Goal: Task Accomplishment & Management: Complete application form

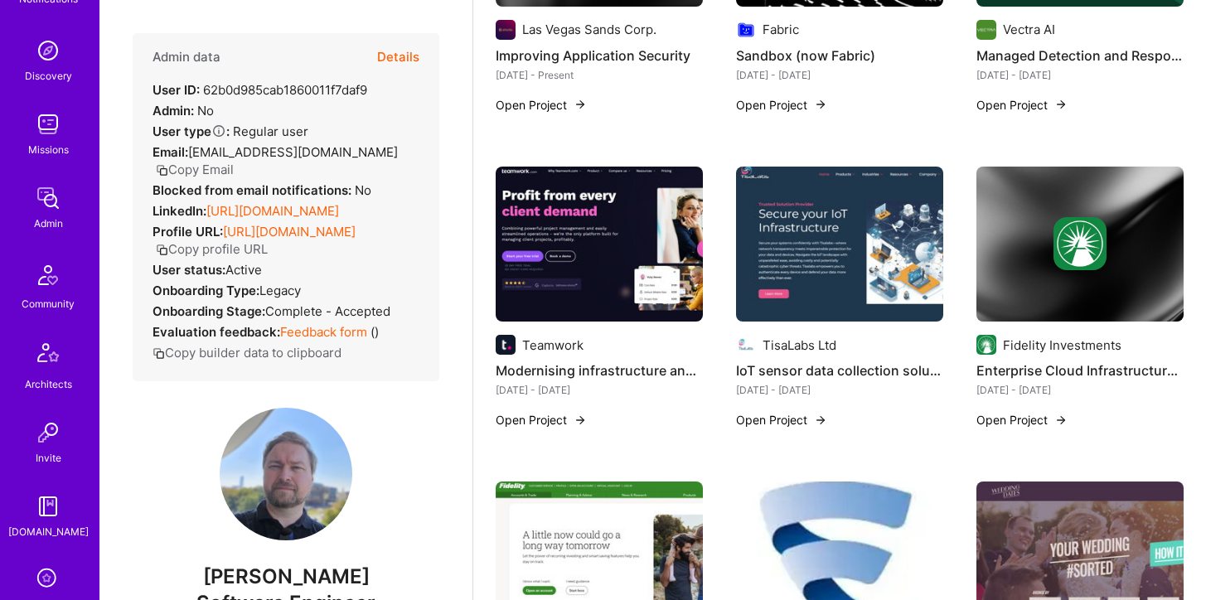
scroll to position [88, 0]
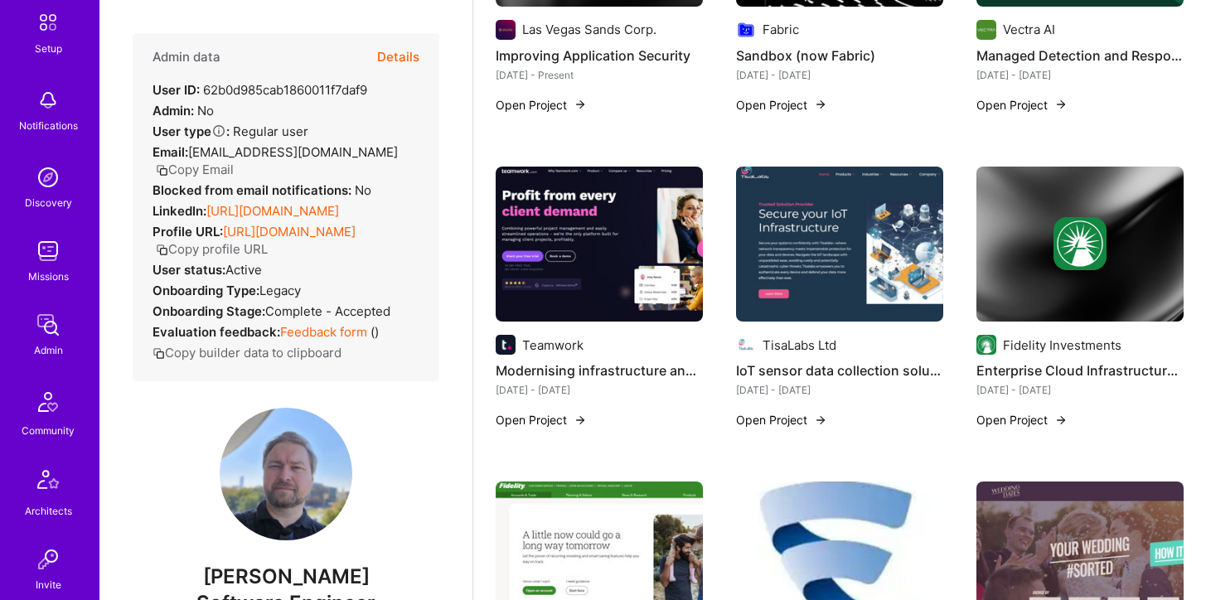
click at [44, 257] on img at bounding box center [47, 251] width 33 height 33
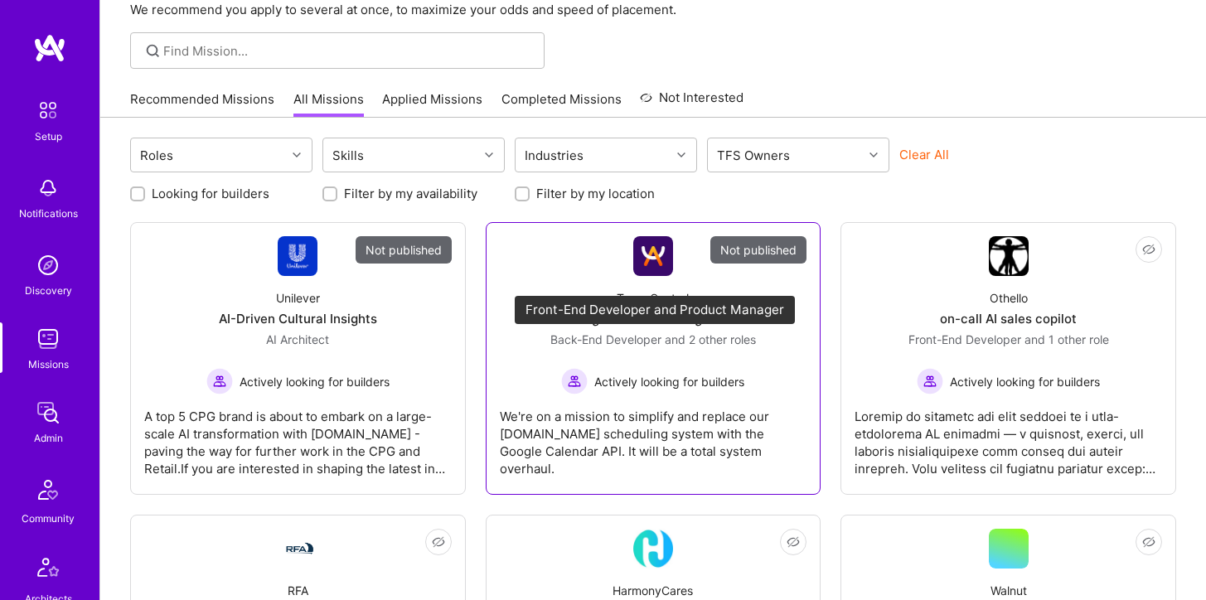
scroll to position [123, 0]
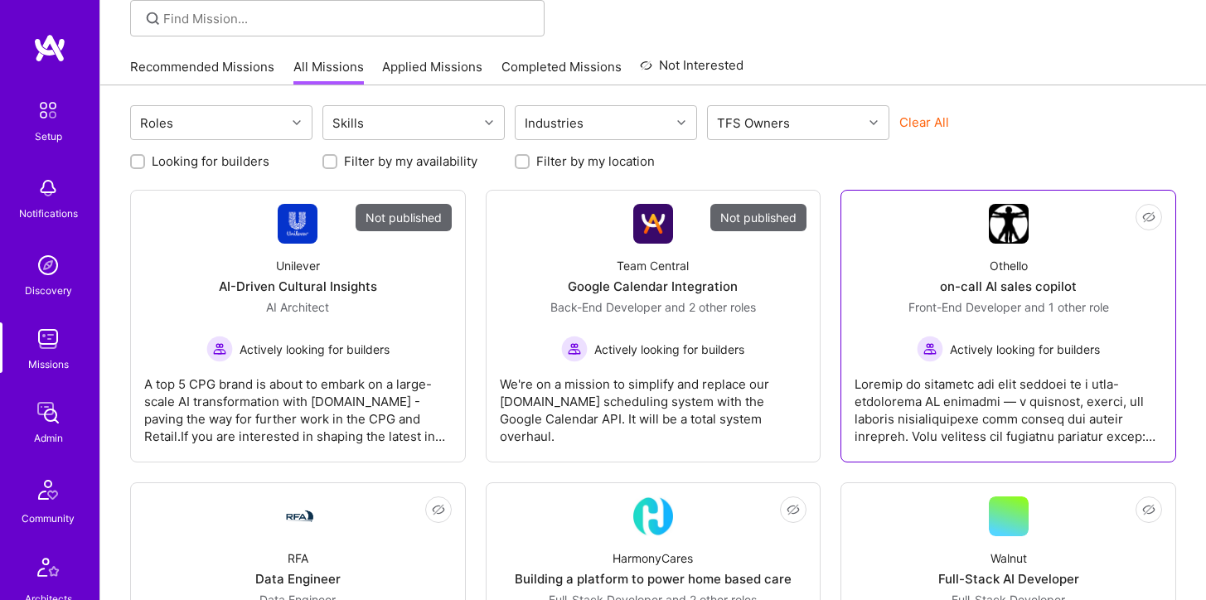
click at [920, 269] on div "Othello on-call AI sales copilot Front-End Developer and 1 other role Actively …" at bounding box center [1007, 303] width 307 height 119
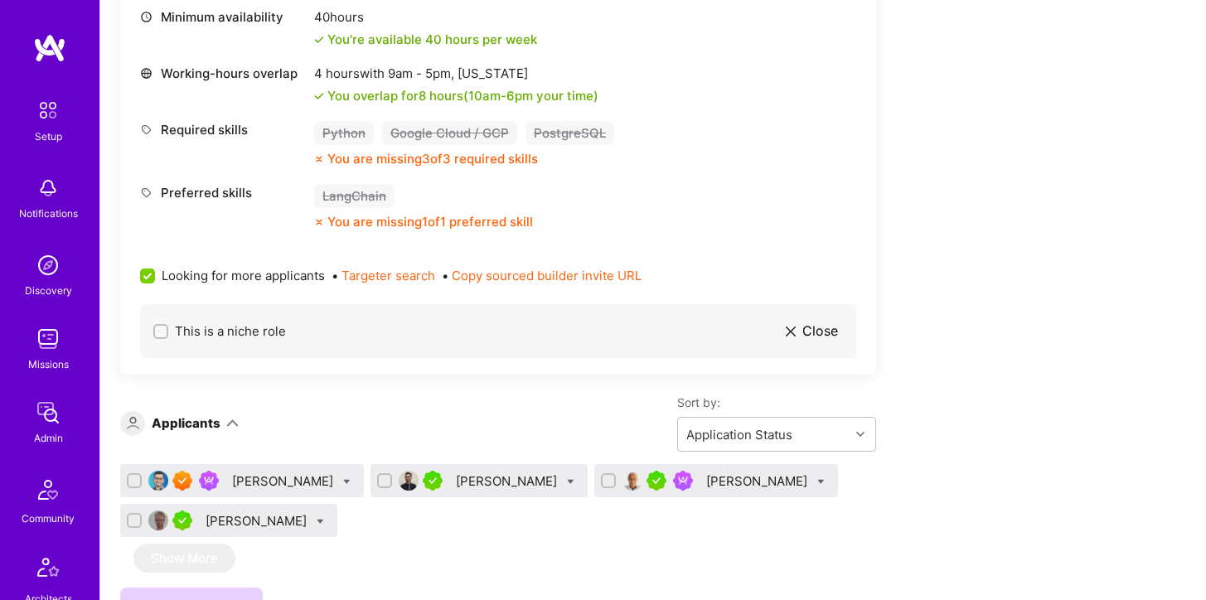
scroll to position [1503, 0]
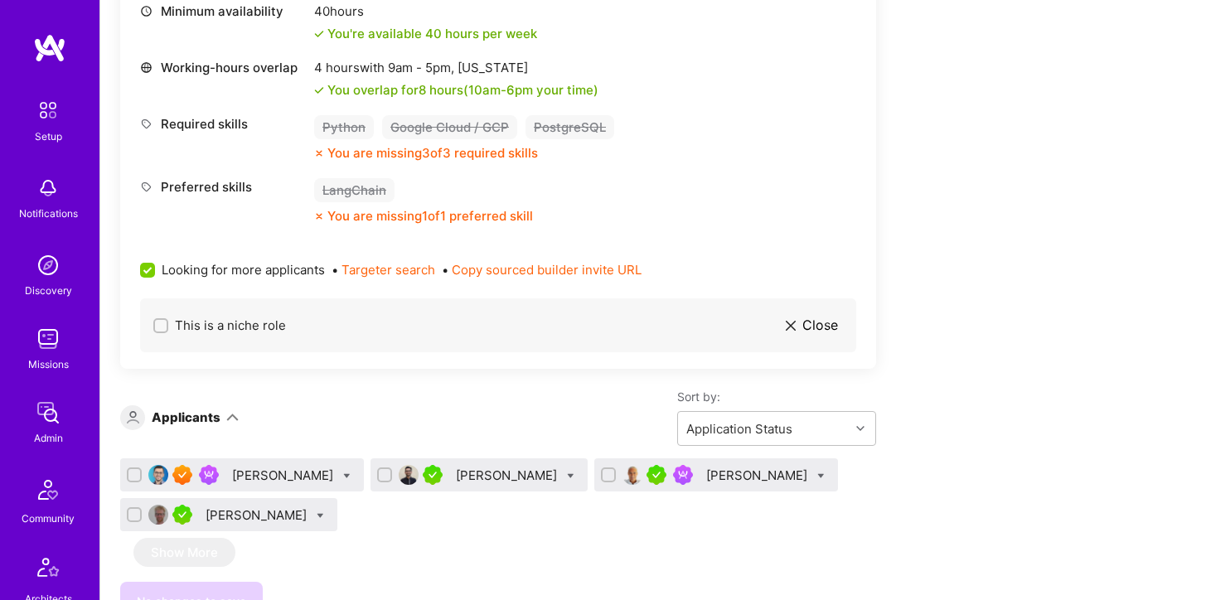
click at [734, 468] on div "[PERSON_NAME]" at bounding box center [758, 475] width 104 height 17
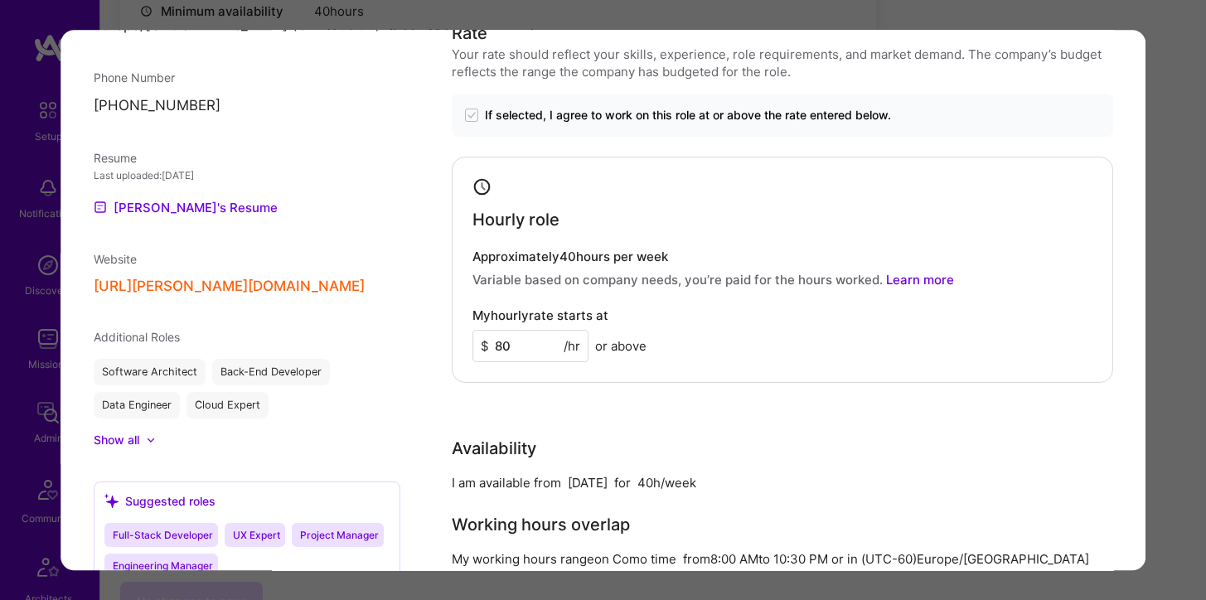
scroll to position [1130, 0]
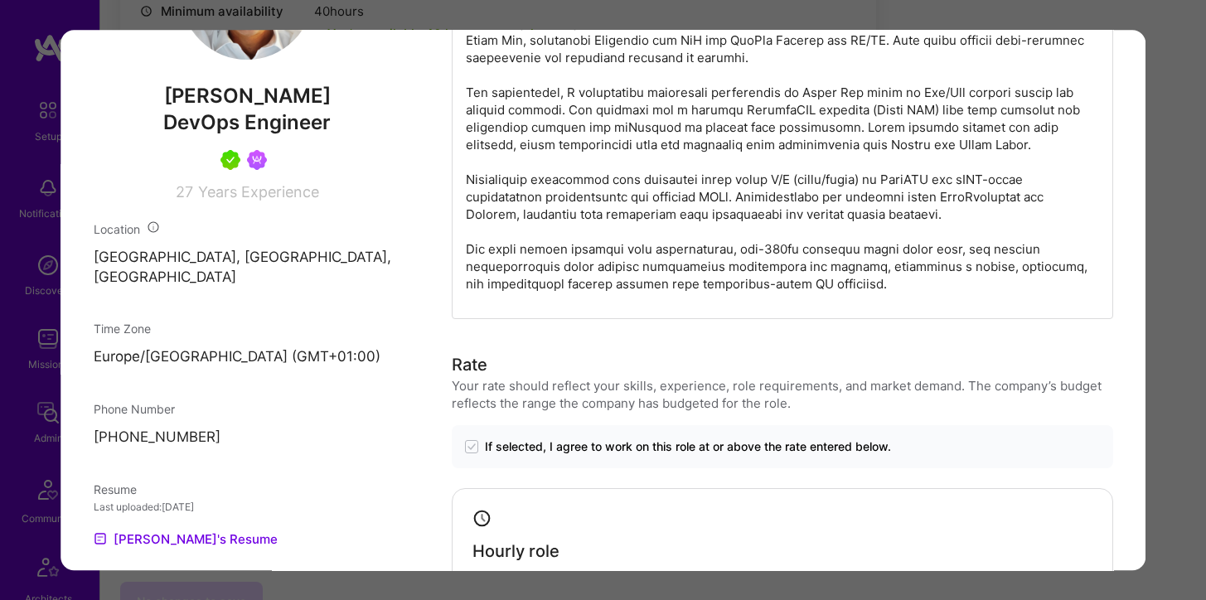
click at [1184, 104] on div "Application 3 of 4 Evaluation scores Expertise level Very good Interpersonal sk…" at bounding box center [603, 300] width 1206 height 600
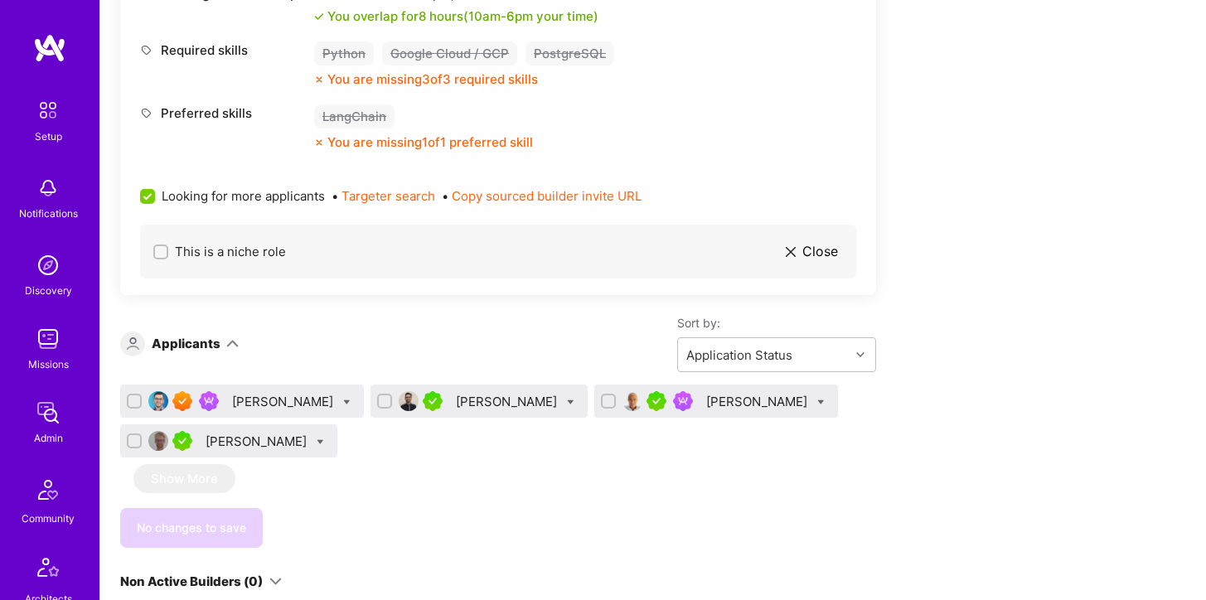
scroll to position [1589, 0]
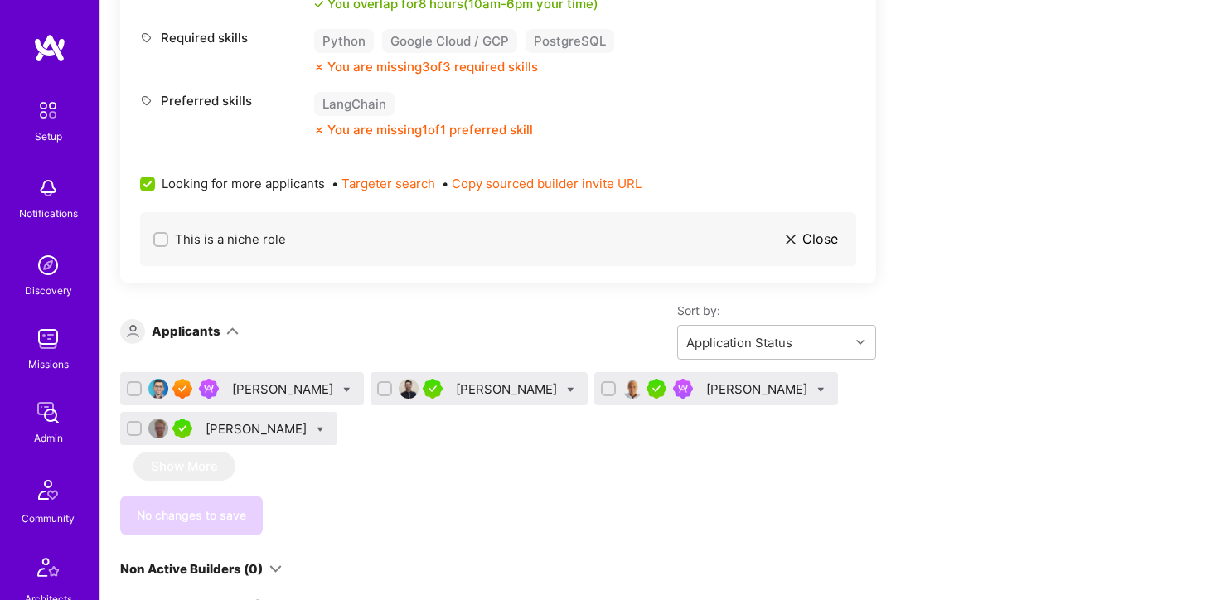
click at [258, 388] on div "[PERSON_NAME]" at bounding box center [284, 388] width 104 height 17
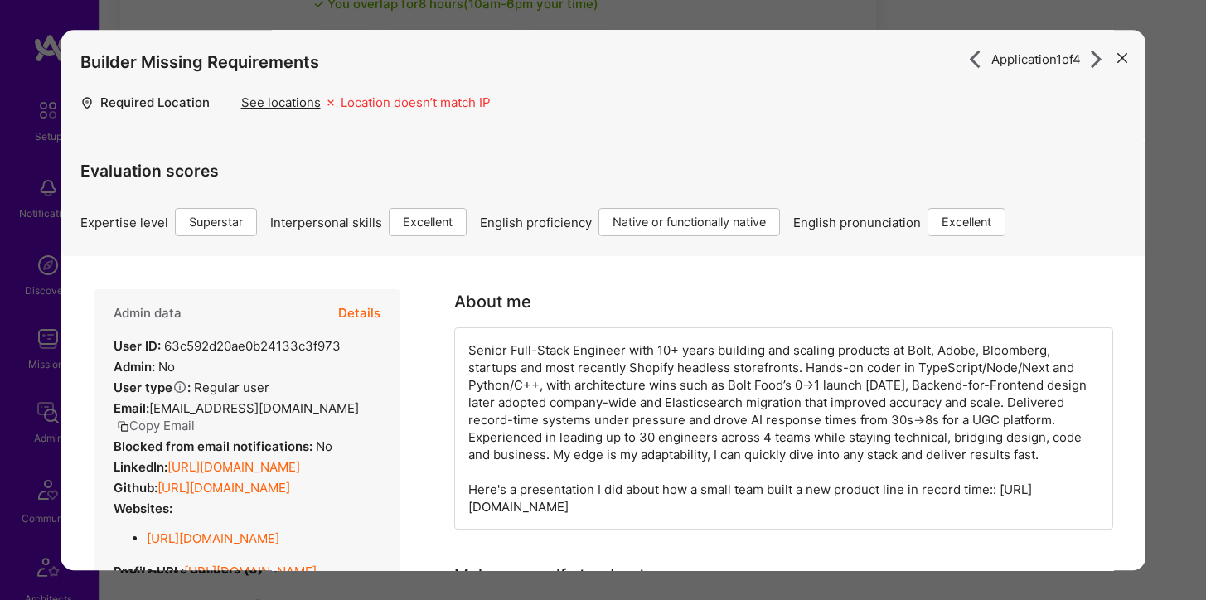
click at [372, 316] on button "Details" at bounding box center [359, 314] width 42 height 48
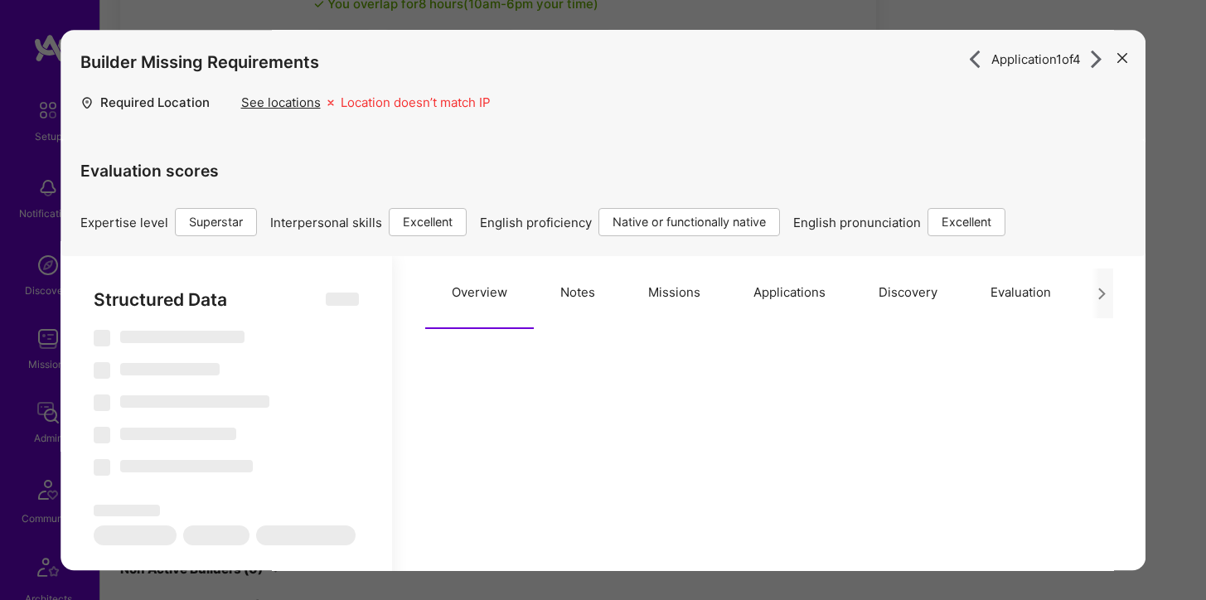
click at [781, 298] on button "Applications" at bounding box center [789, 293] width 125 height 73
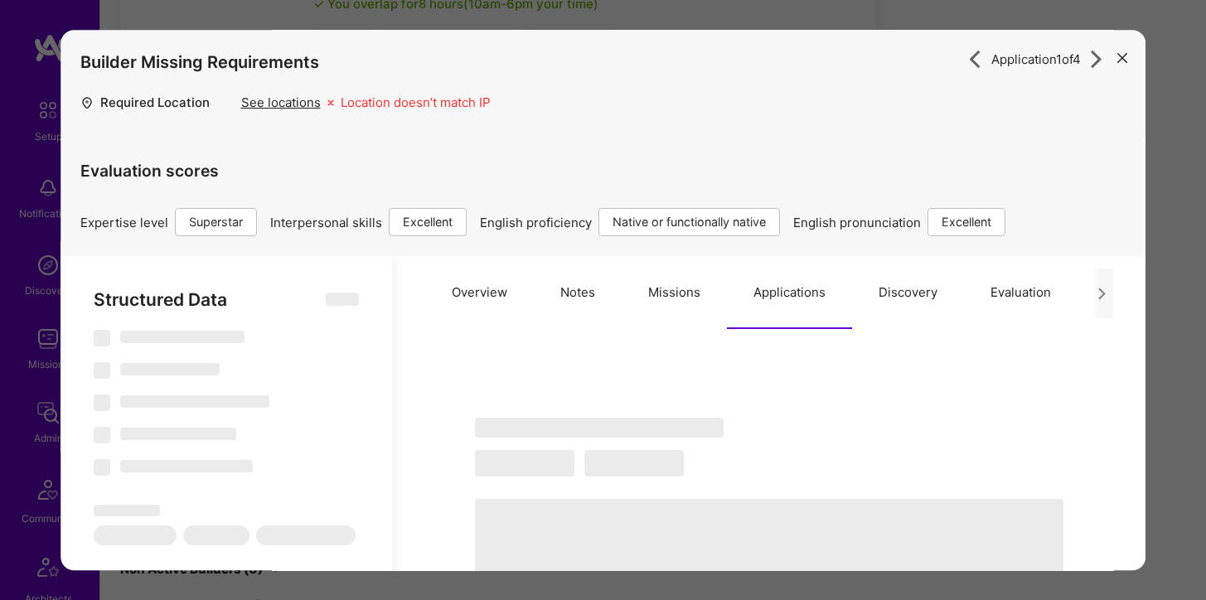
type textarea "x"
select select "Right Now"
select select "7"
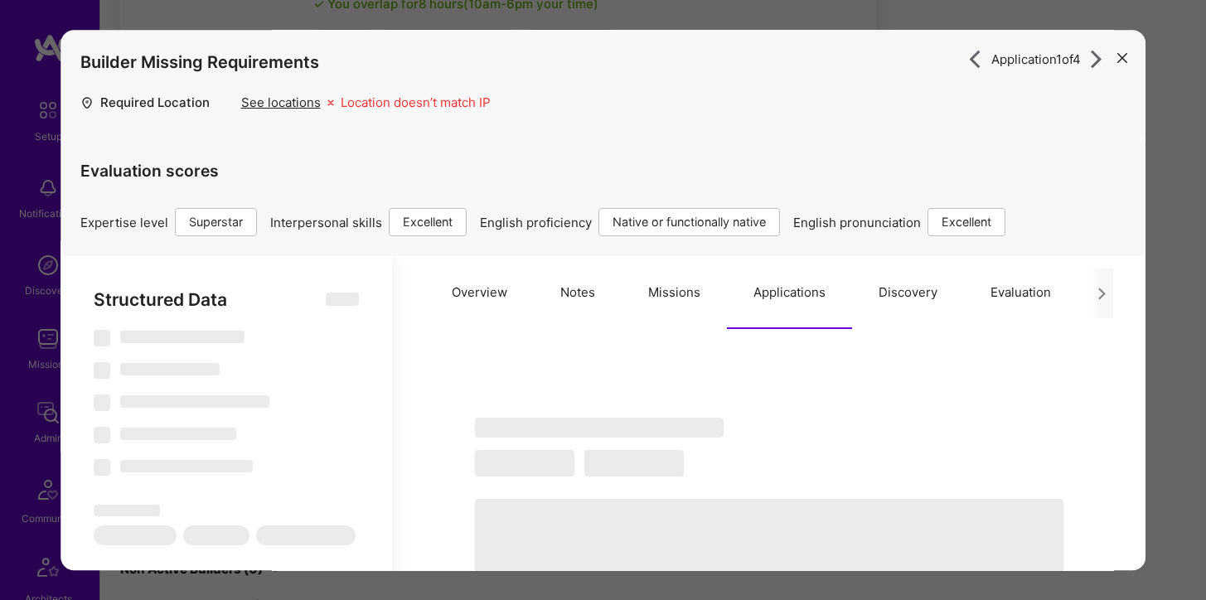
select select "7"
select select "RO"
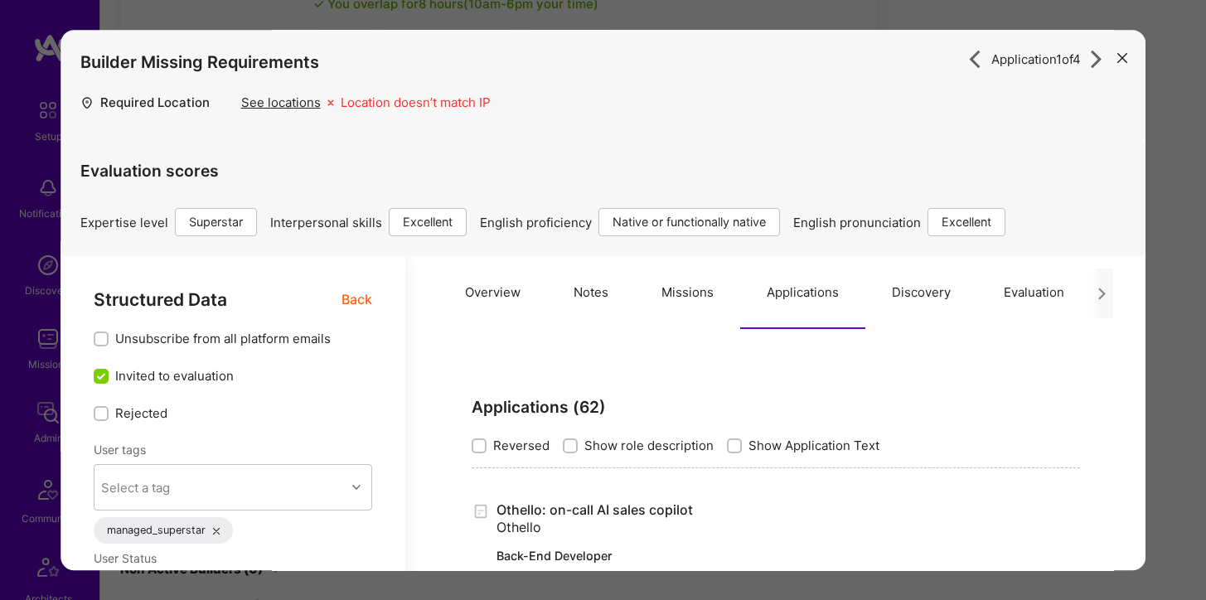
click at [1137, 61] on div "Builder Missing Requirements Required Location See locations Location doesn’t m…" at bounding box center [604, 85] width 1086 height 110
click at [1126, 58] on icon "modal" at bounding box center [1122, 58] width 10 height 10
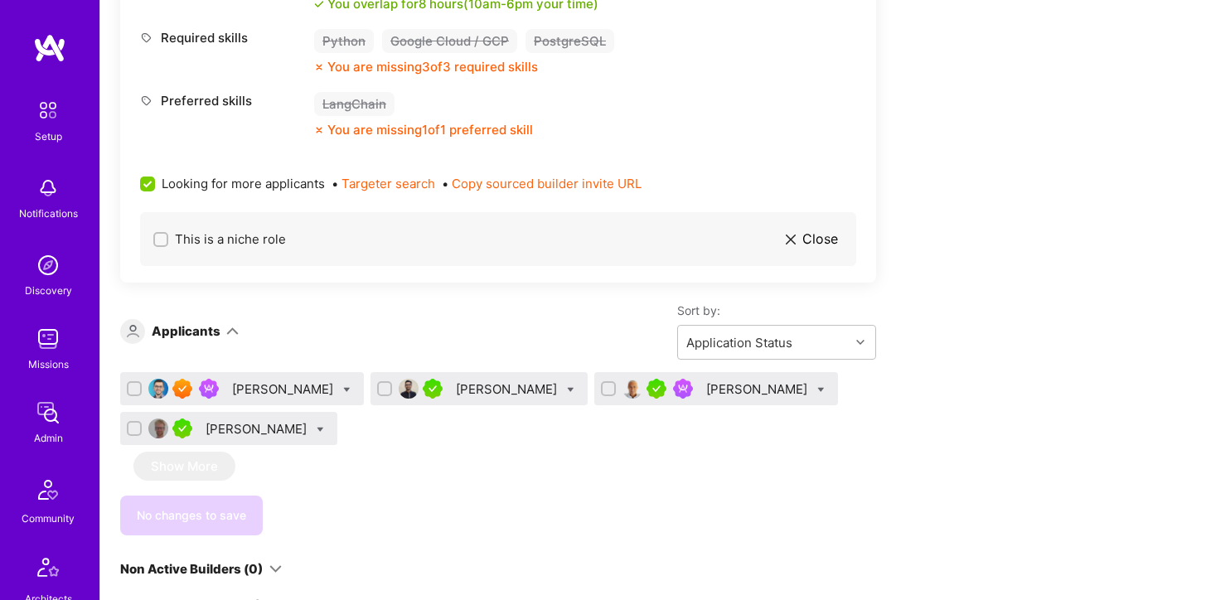
click at [502, 395] on div "[PERSON_NAME]" at bounding box center [508, 388] width 104 height 17
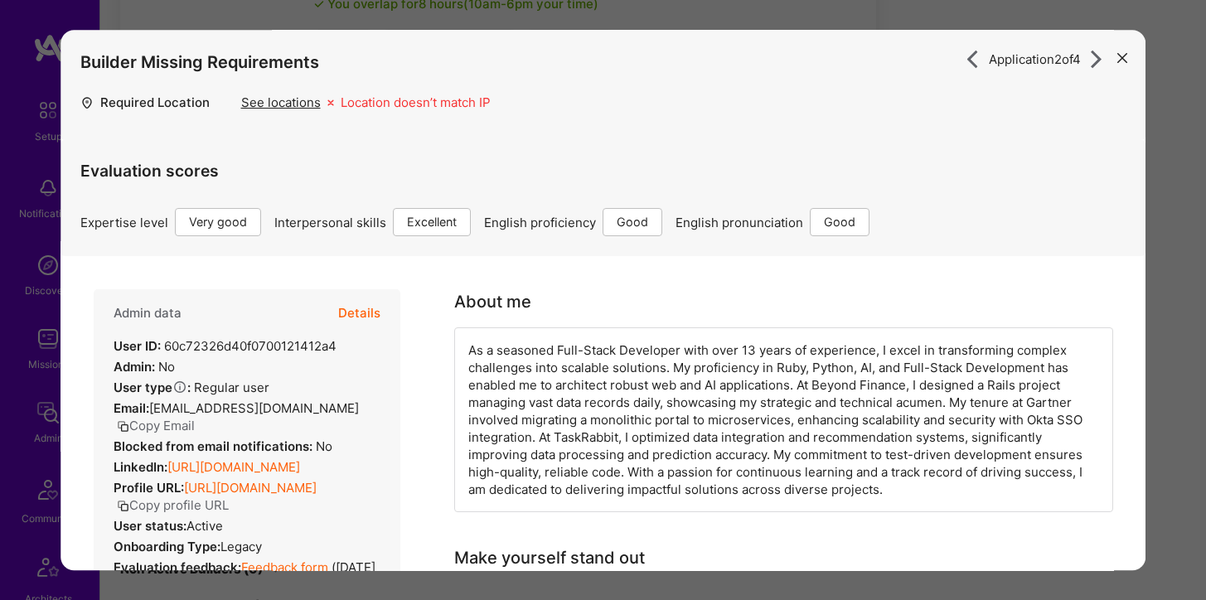
click at [1122, 60] on icon "modal" at bounding box center [1122, 58] width 10 height 10
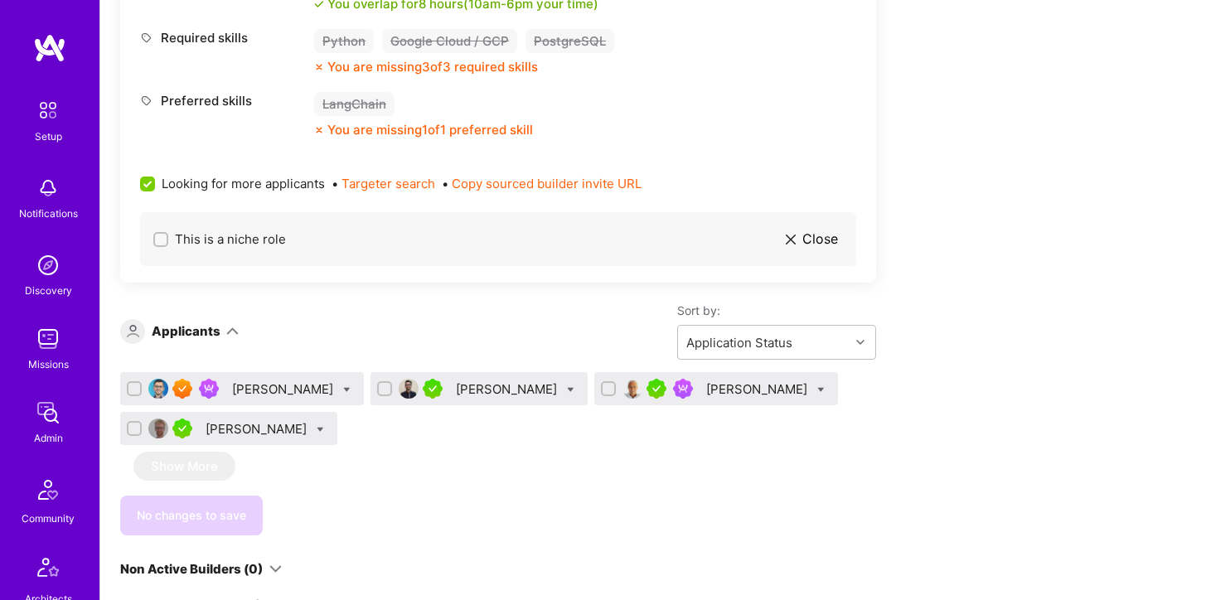
click at [733, 389] on div "[PERSON_NAME]" at bounding box center [758, 388] width 104 height 17
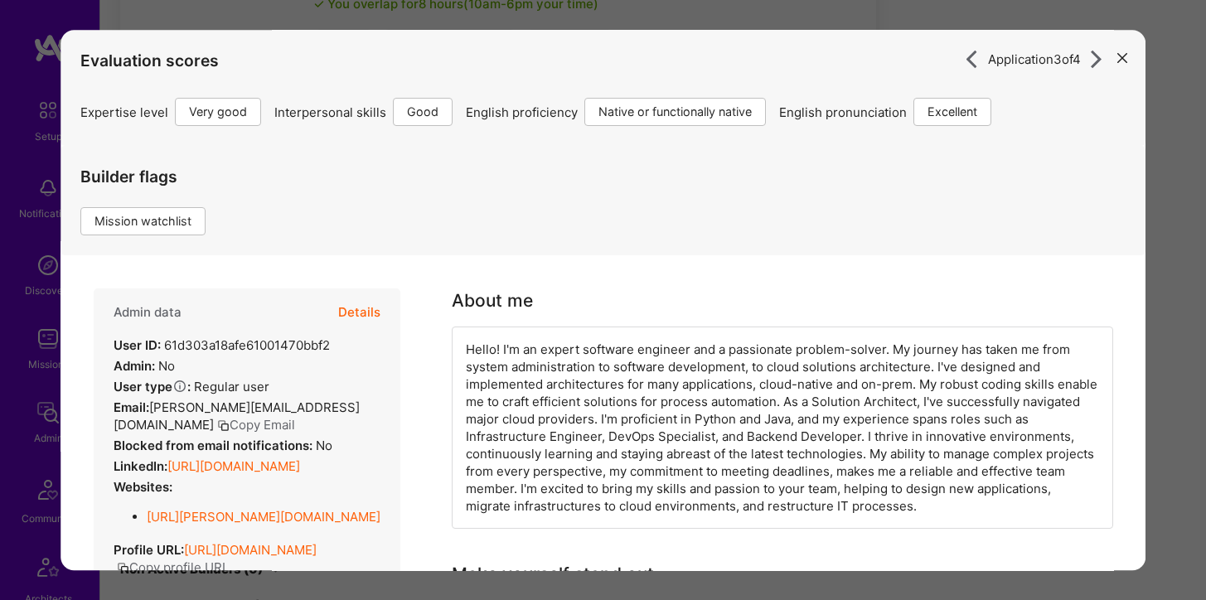
click at [363, 312] on button "Details" at bounding box center [359, 312] width 42 height 48
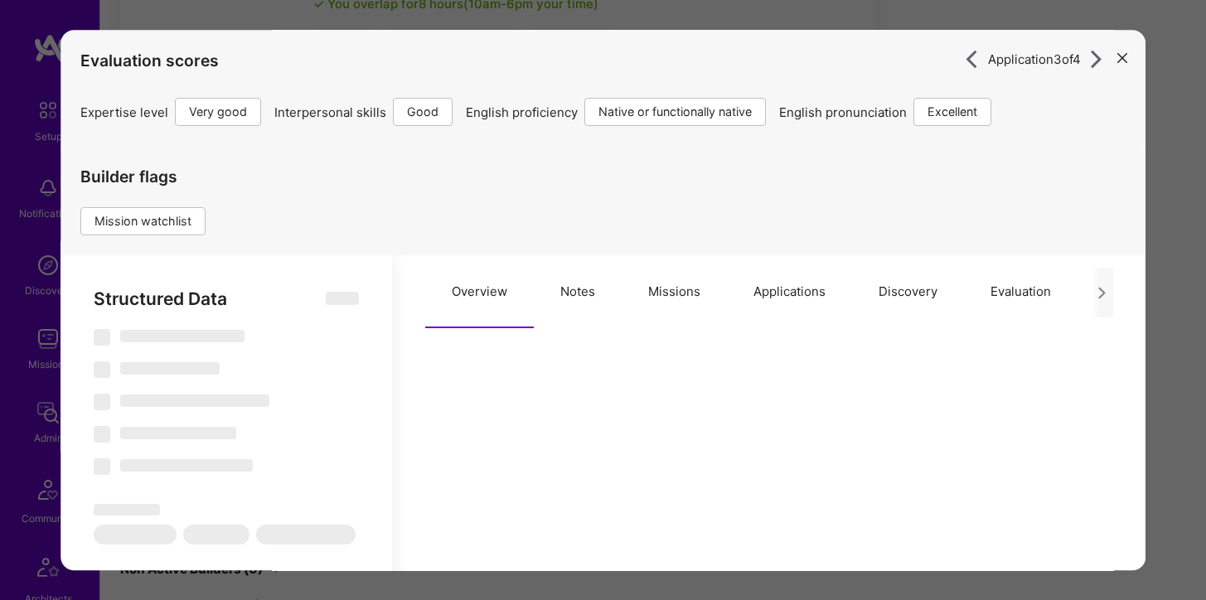
click at [762, 285] on button "Applications" at bounding box center [789, 291] width 125 height 73
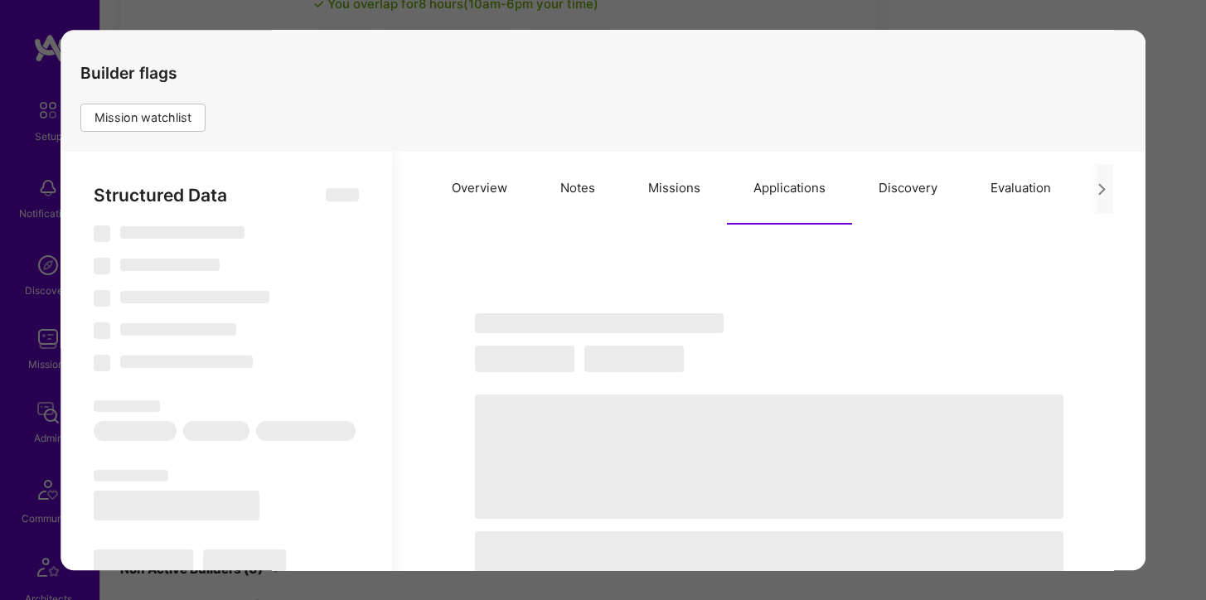
scroll to position [115, 0]
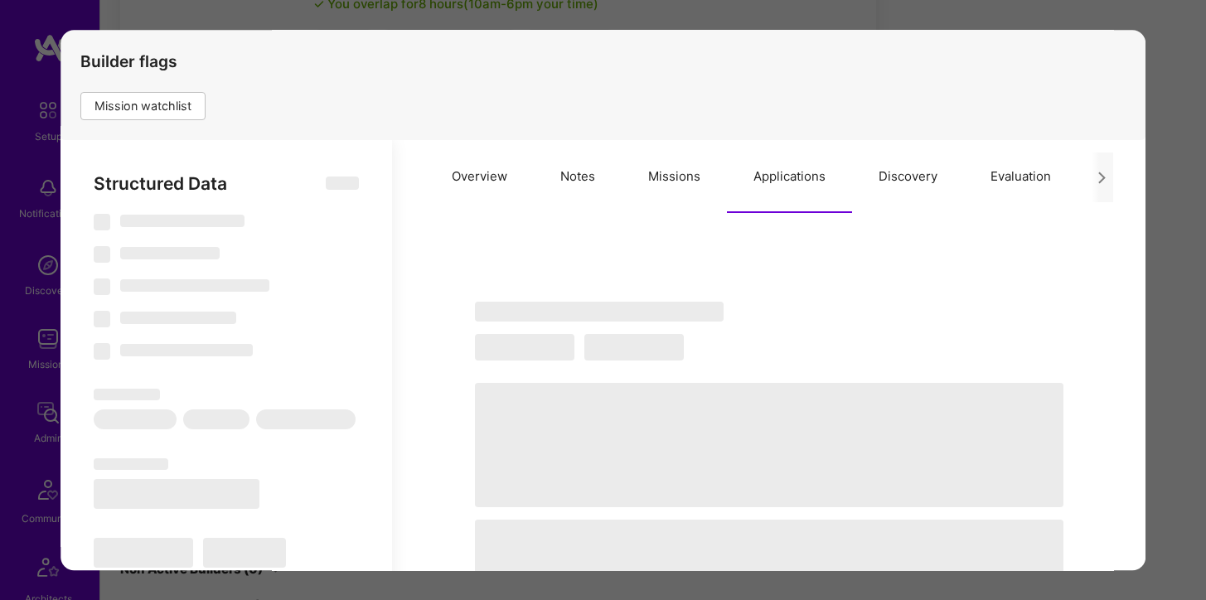
type textarea "x"
select select "Right Now"
select select "5"
select select "4"
select select "7"
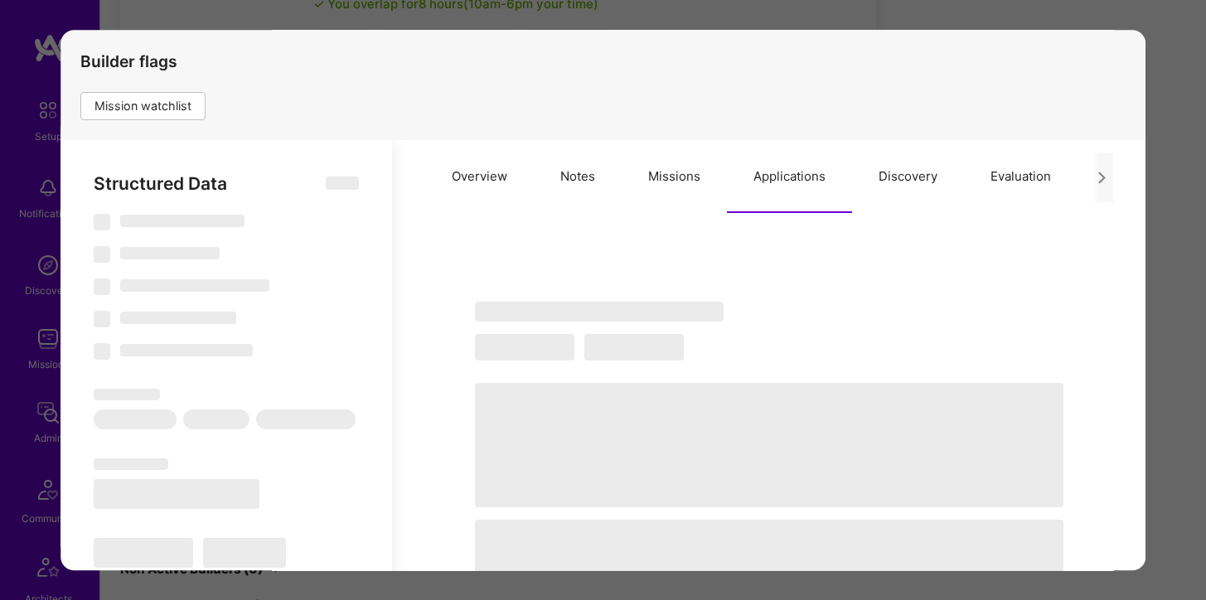
select select "7"
select select "IT"
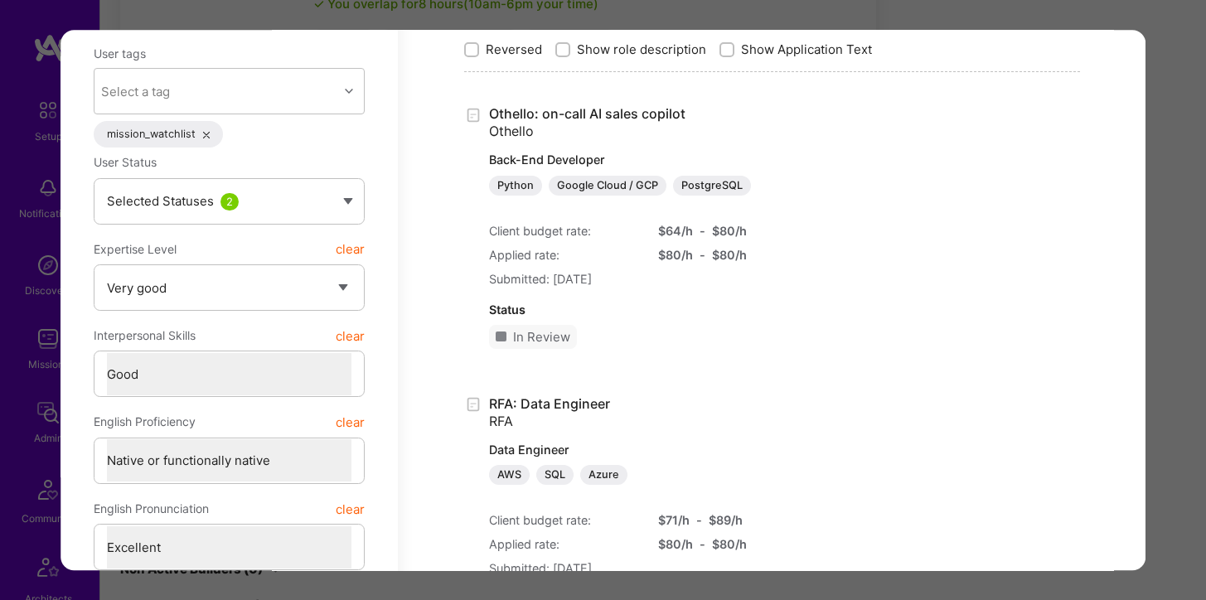
scroll to position [385, 0]
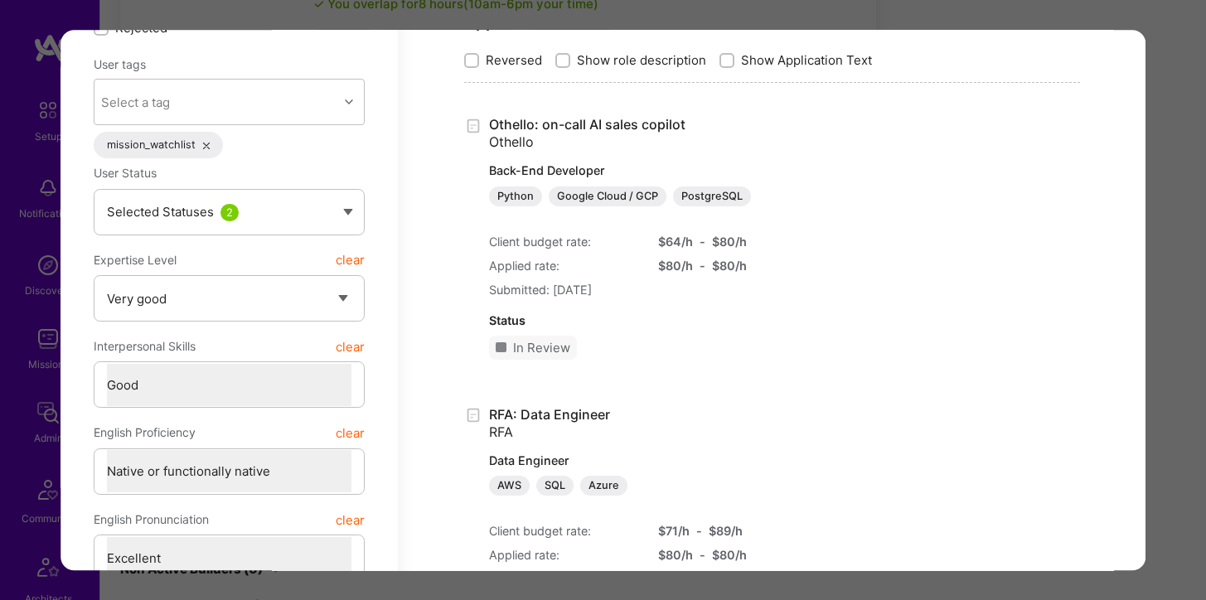
click at [1163, 216] on div "Application 3 of 4 Evaluation scores Expertise level Very good Interpersonal sk…" at bounding box center [603, 300] width 1206 height 600
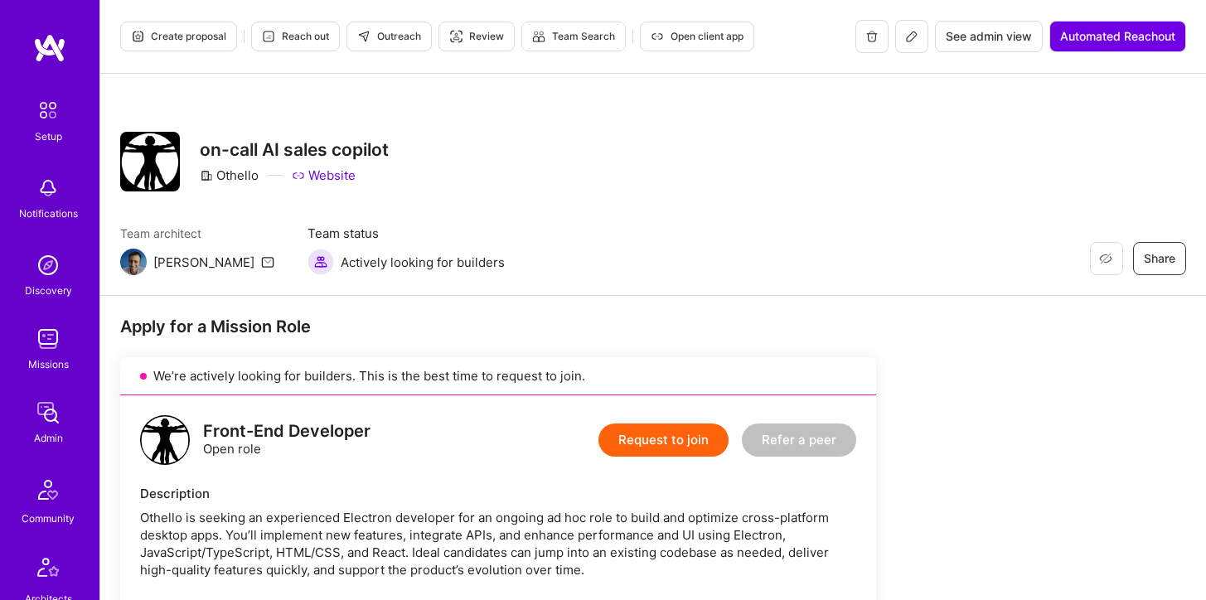
scroll to position [2, 0]
